Goal: Navigation & Orientation: Understand site structure

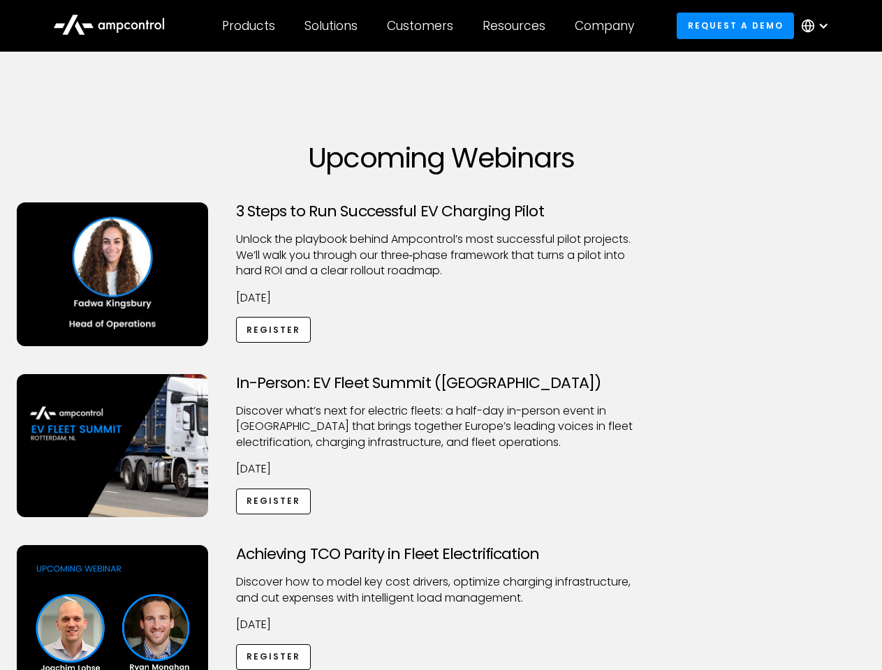
click at [429, 26] on div "Customers" at bounding box center [420, 25] width 66 height 15
click at [248, 26] on div "Products" at bounding box center [248, 25] width 53 height 15
click at [332, 26] on div "Solutions" at bounding box center [330, 25] width 53 height 15
click at [422, 26] on div "Customers" at bounding box center [420, 25] width 66 height 15
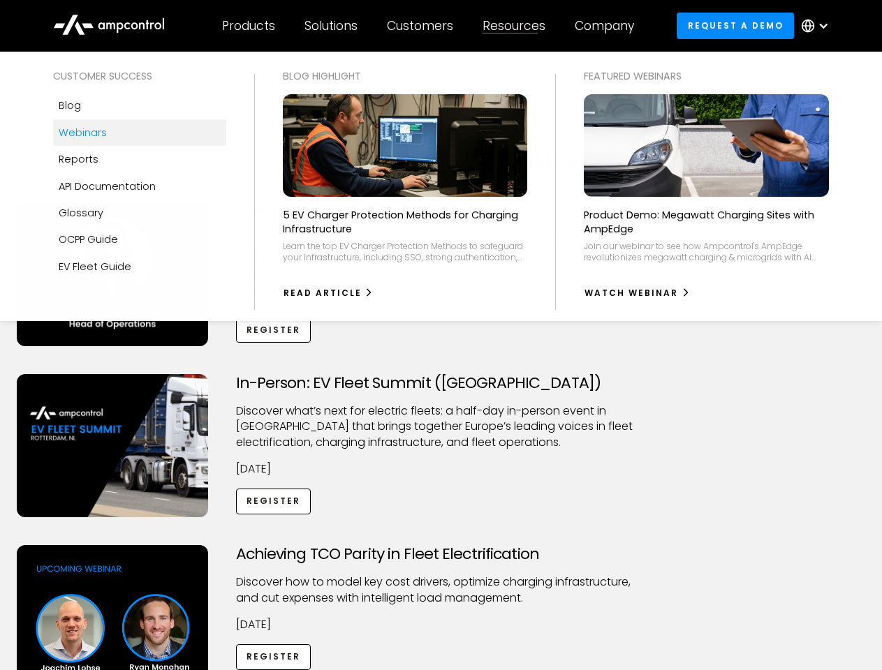
click at [517, 26] on div "Resources" at bounding box center [514, 25] width 63 height 15
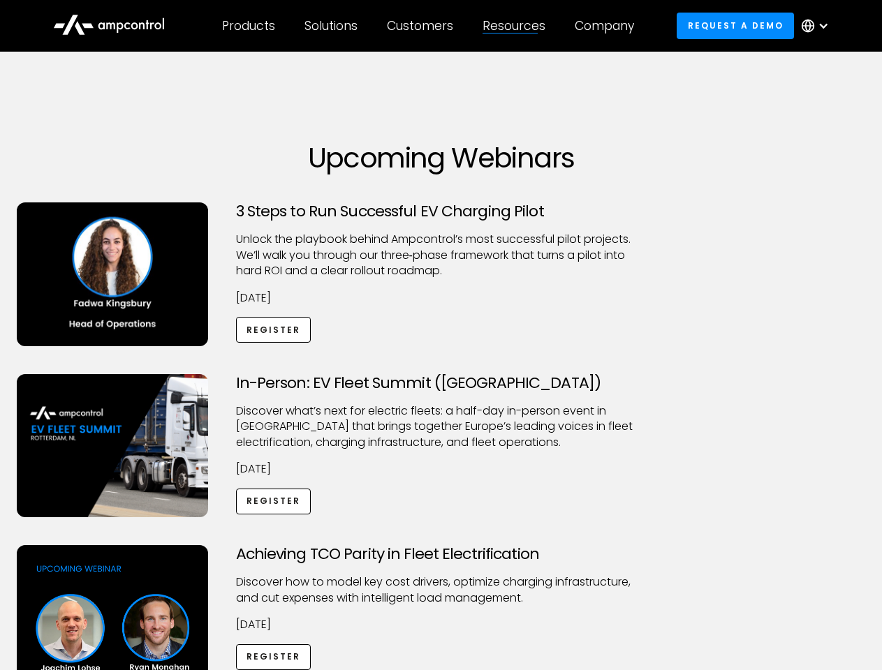
click at [609, 26] on div "Company" at bounding box center [604, 25] width 59 height 15
click at [818, 26] on div at bounding box center [823, 25] width 11 height 11
